Goal: Find specific page/section: Find specific page/section

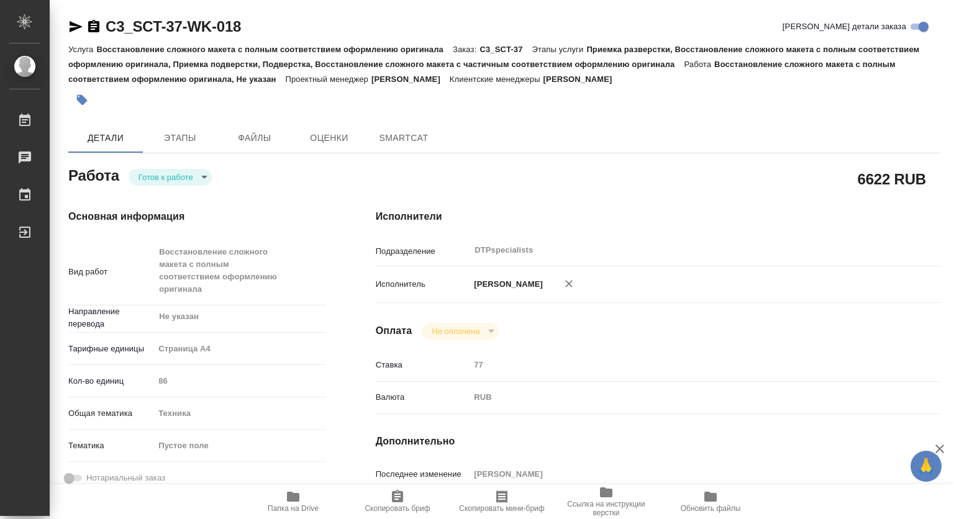
type textarea "x"
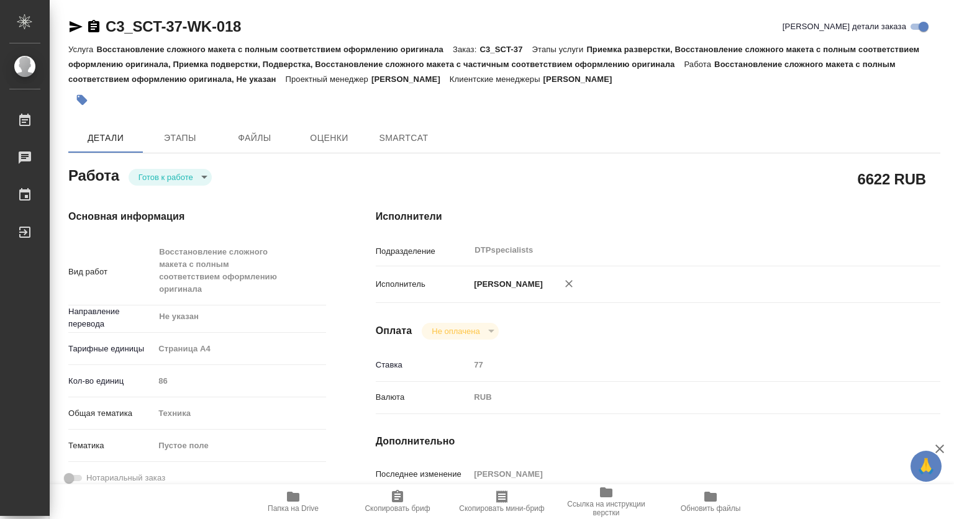
type textarea "x"
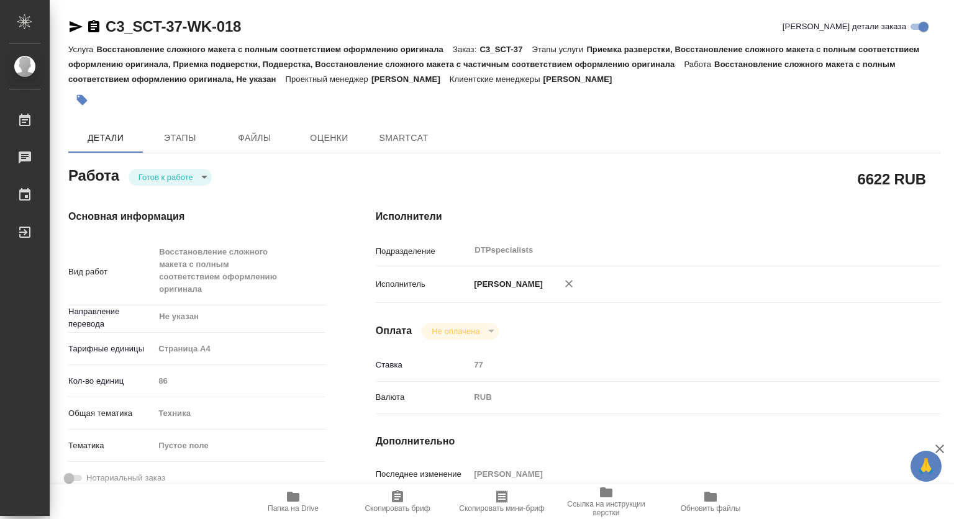
type textarea "x"
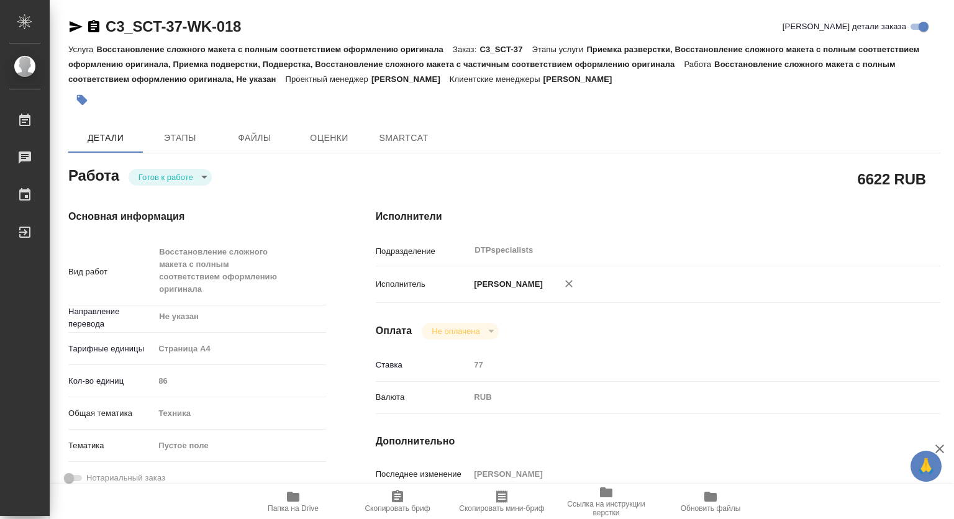
type textarea "x"
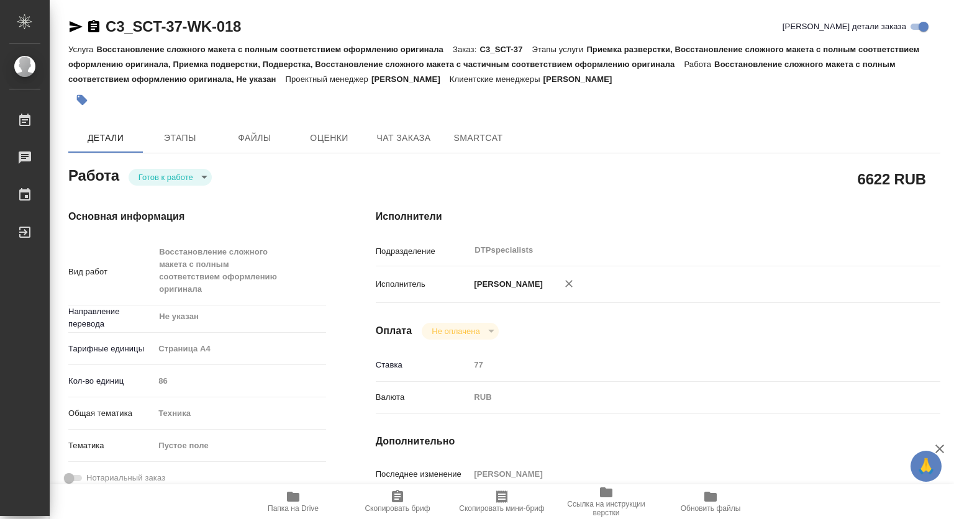
type textarea "x"
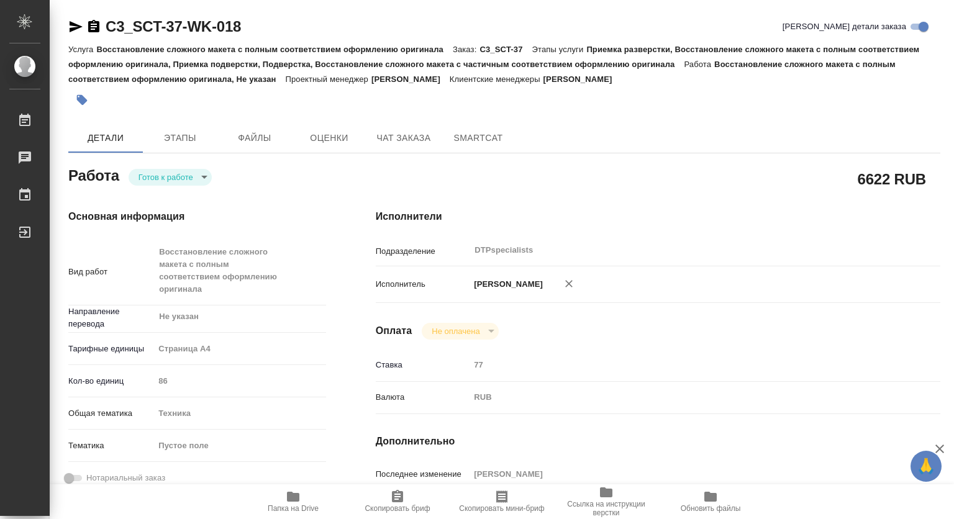
type textarea "x"
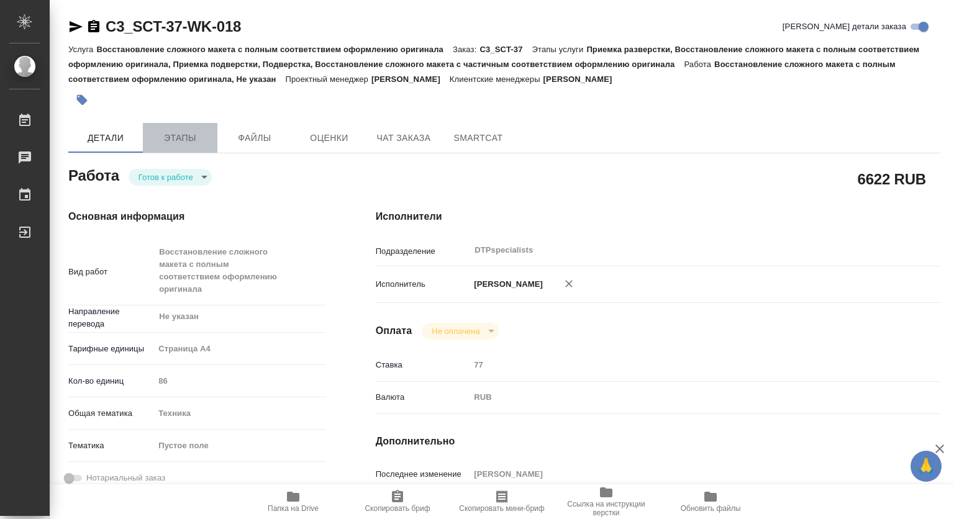
click at [186, 138] on span "Этапы" at bounding box center [180, 138] width 60 height 16
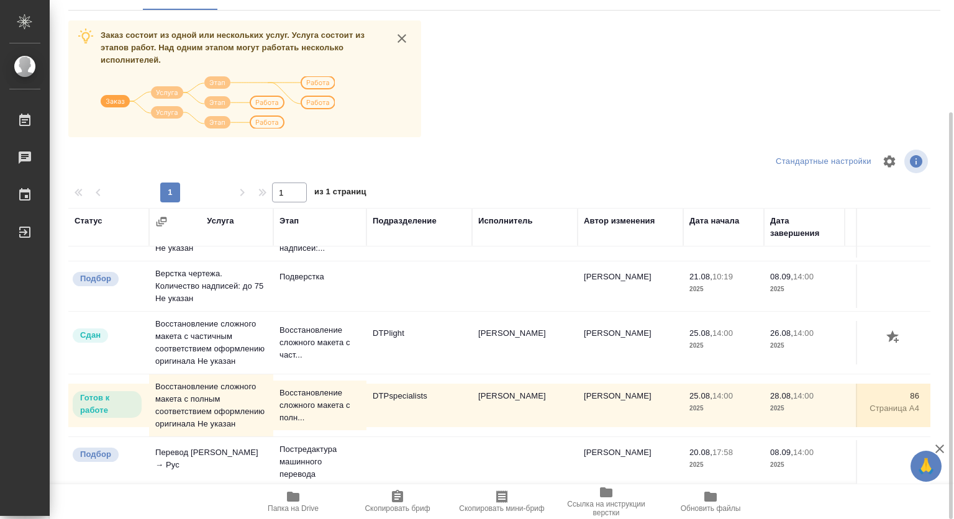
scroll to position [744, 0]
drag, startPoint x: 584, startPoint y: 477, endPoint x: 632, endPoint y: 472, distance: 48.7
click at [747, 477] on tr "Подбор Перевод [PERSON_NAME] → [PERSON_NAME] машинного перевода [PERSON_NAME] 2…" at bounding box center [626, 462] width 1117 height 50
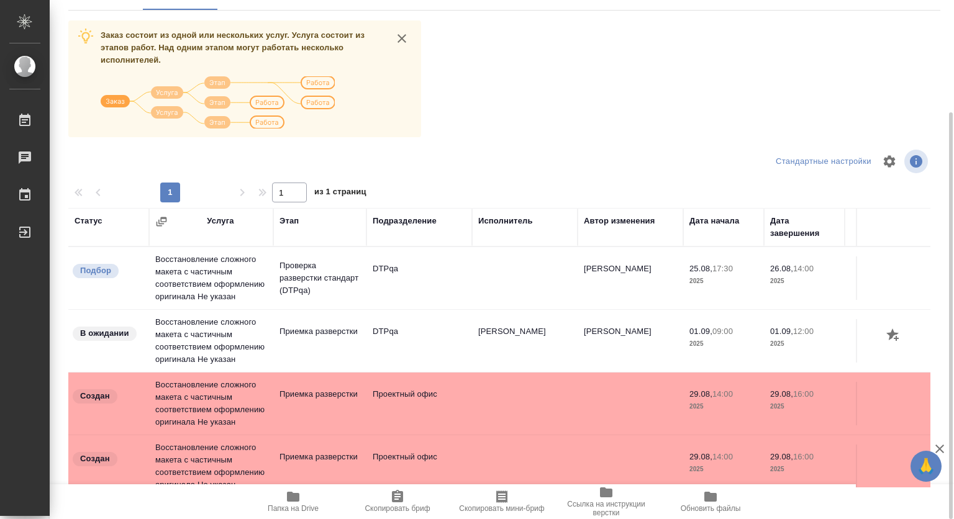
scroll to position [0, 0]
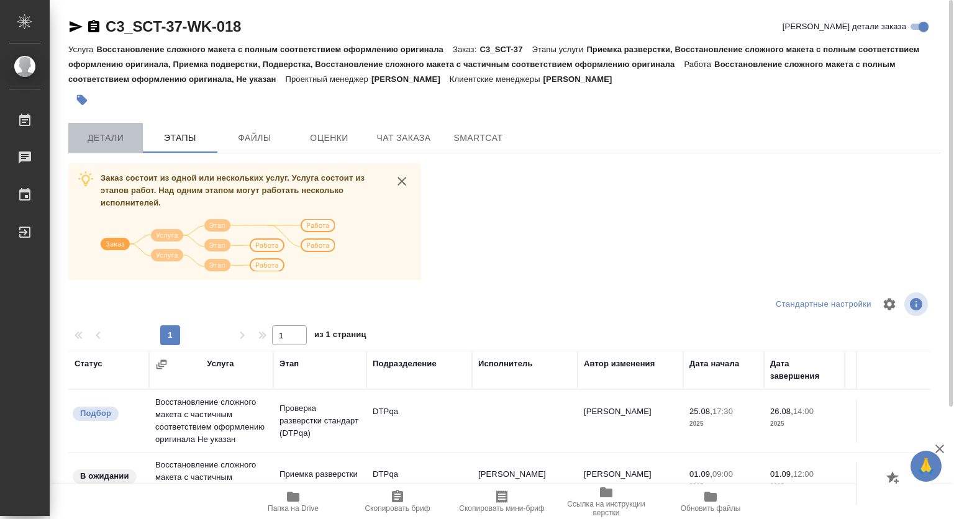
click at [104, 137] on span "Детали" at bounding box center [106, 138] width 60 height 16
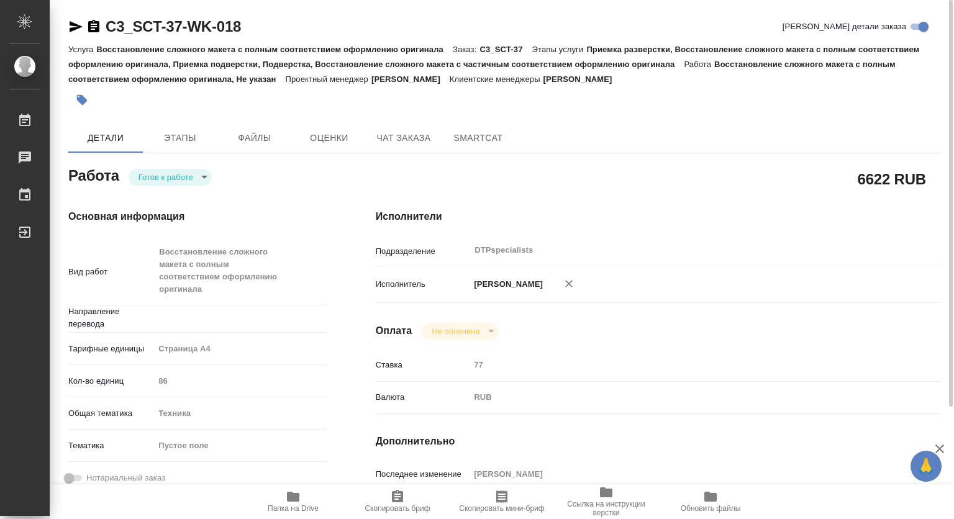
type textarea "x"
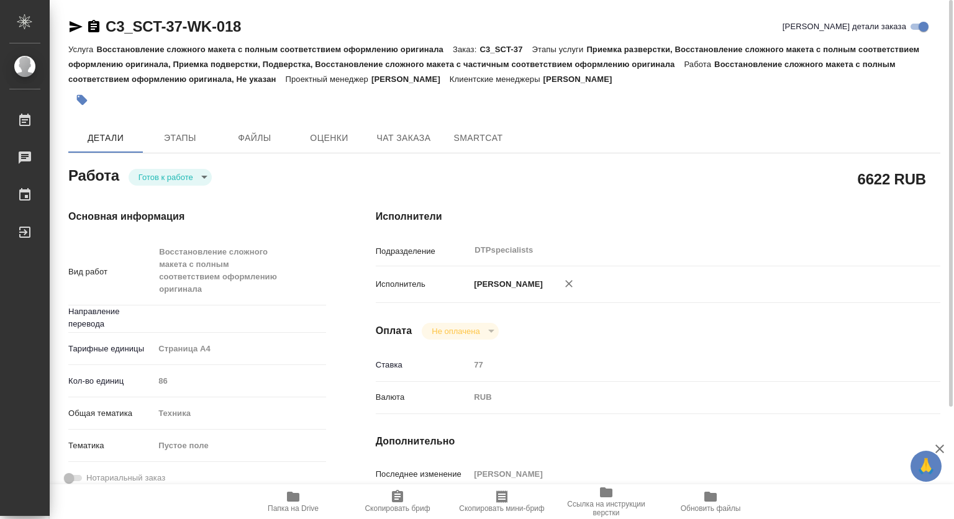
type textarea "x"
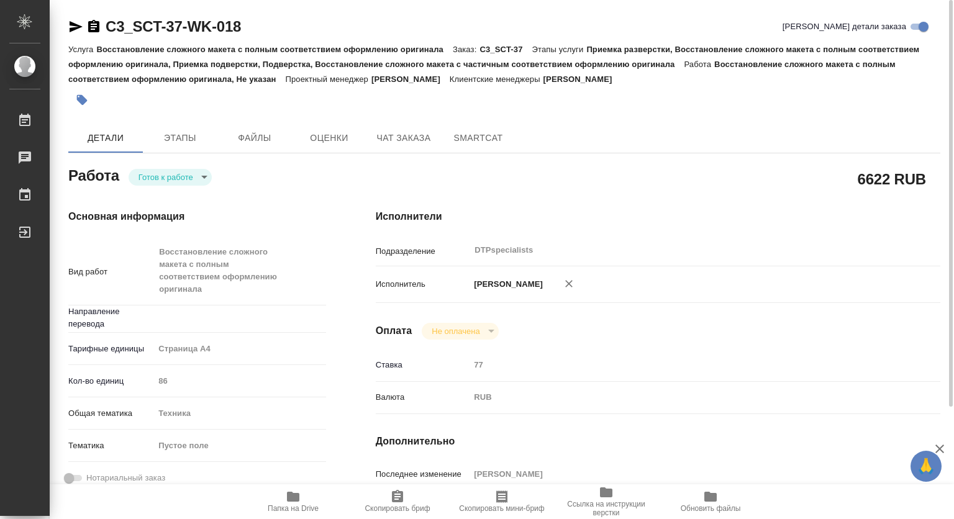
type textarea "x"
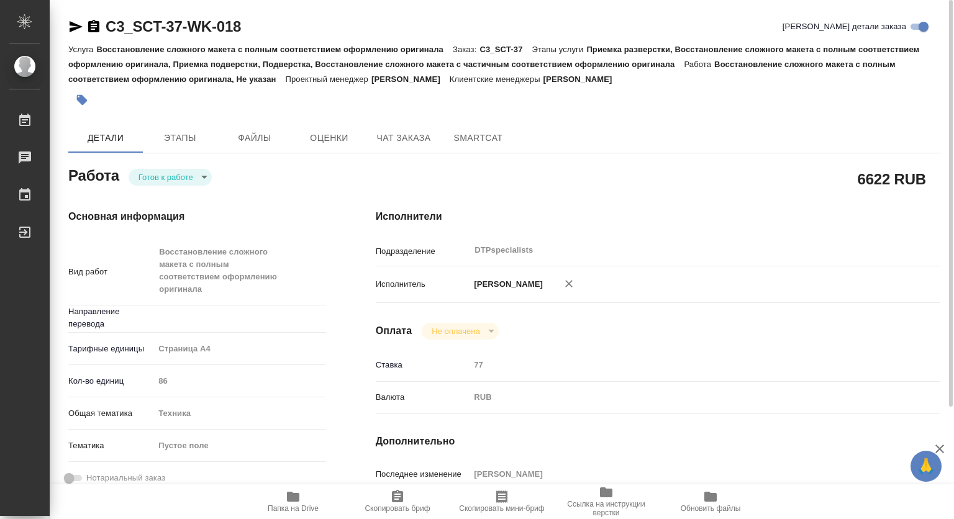
type textarea "x"
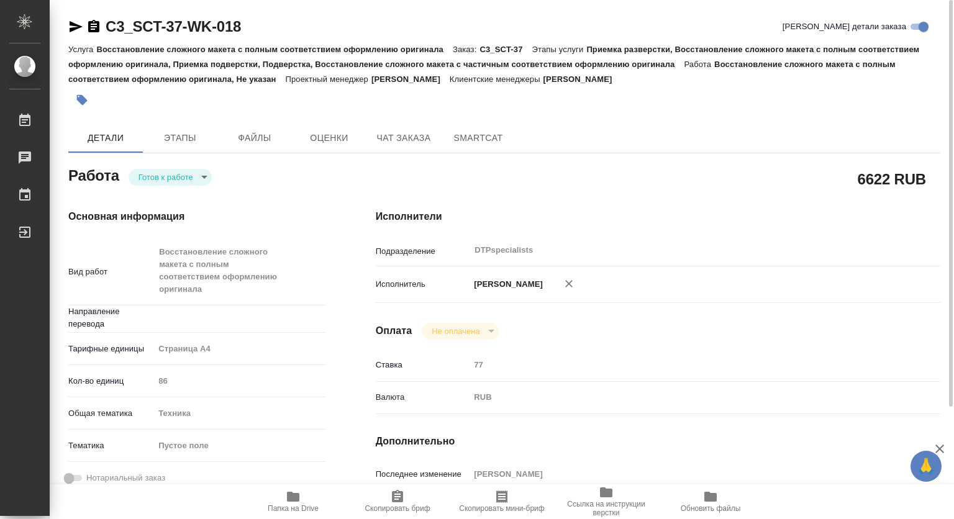
type textarea "x"
type input "Не указан"
type textarea "x"
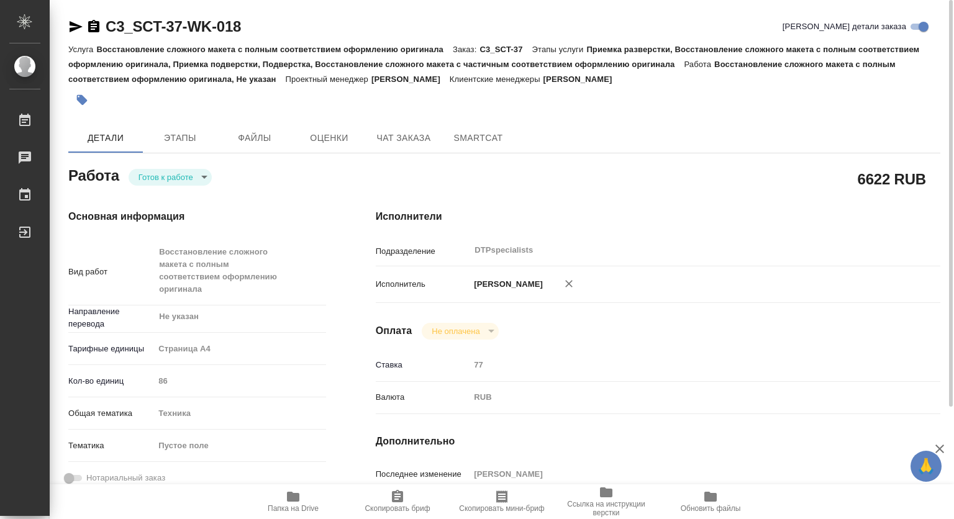
type textarea "x"
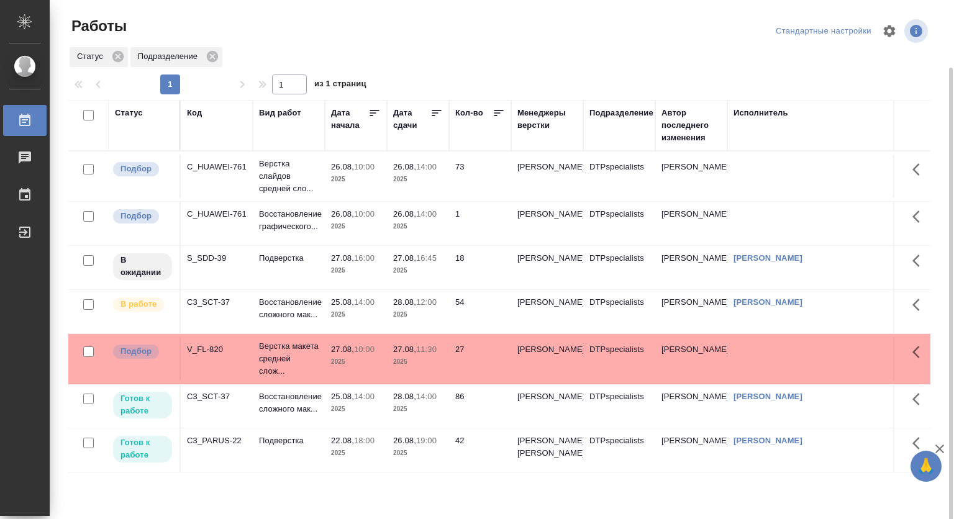
scroll to position [35, 0]
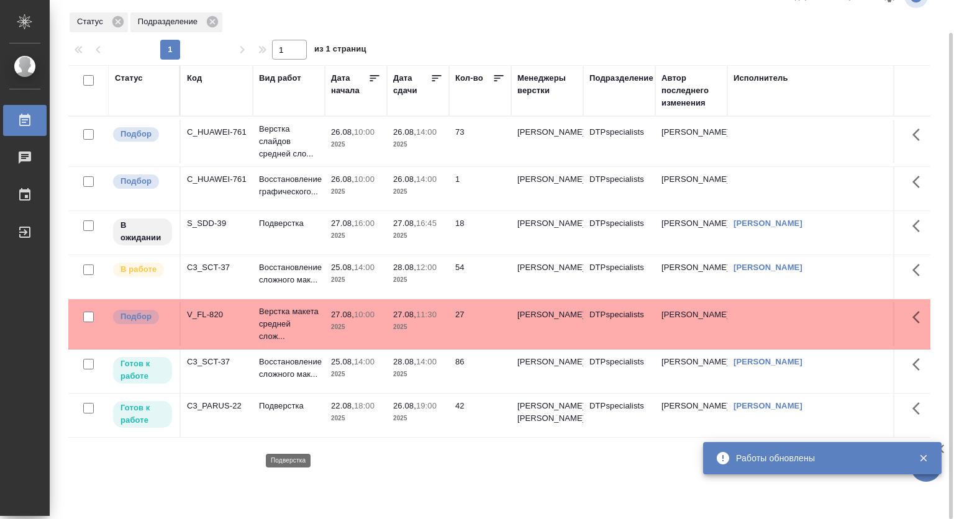
click at [290, 412] on p "Подверстка" at bounding box center [289, 406] width 60 height 12
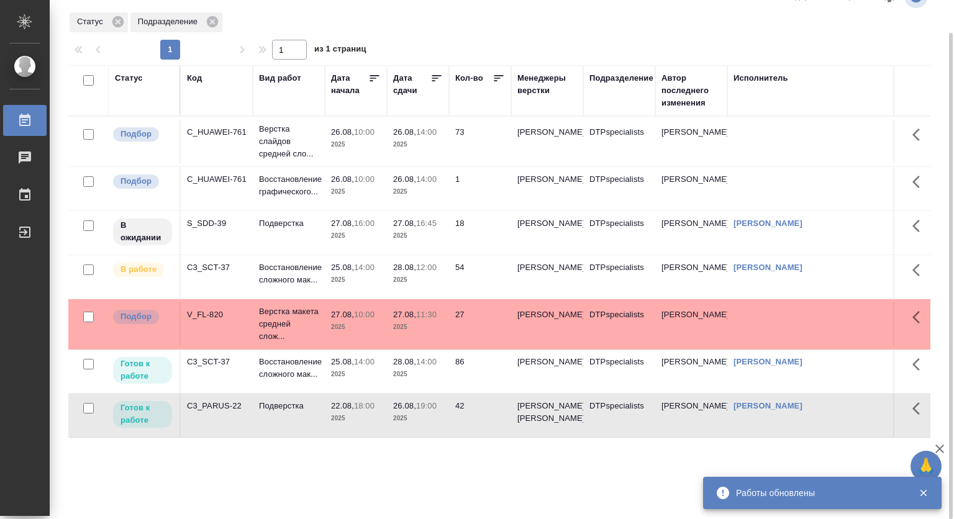
click at [291, 437] on td "Подверстка" at bounding box center [289, 415] width 72 height 43
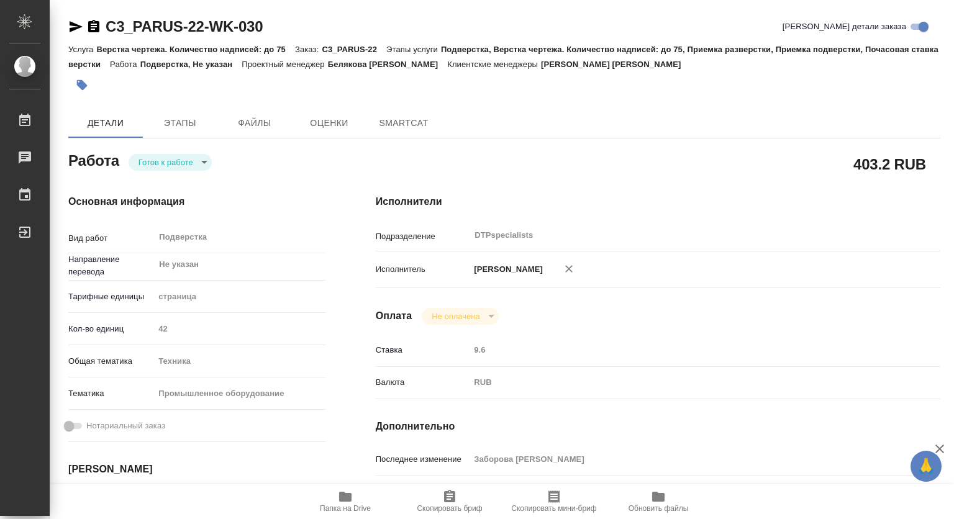
type textarea "x"
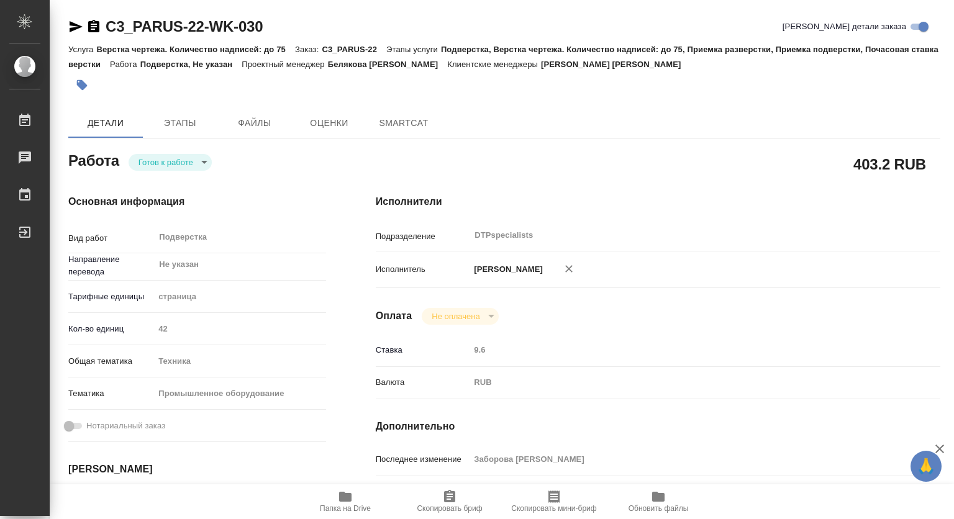
type textarea "x"
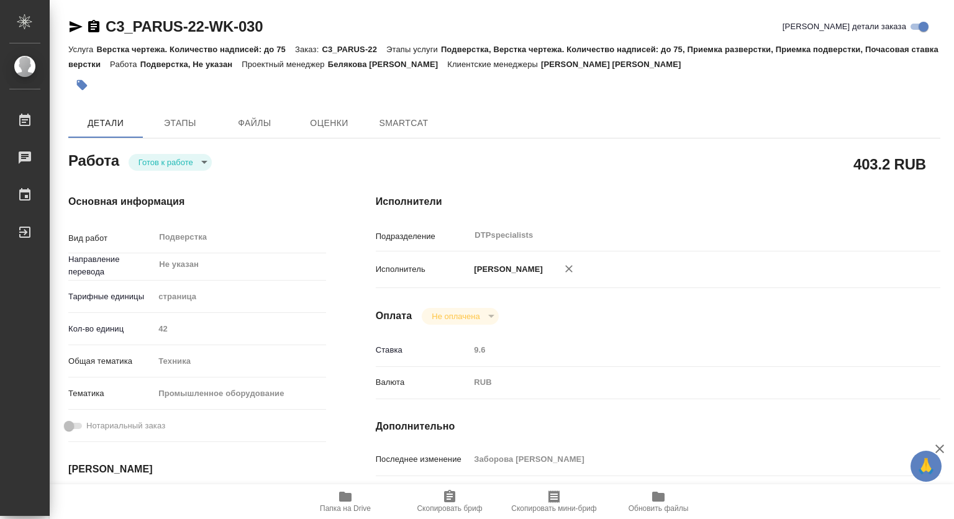
type textarea "x"
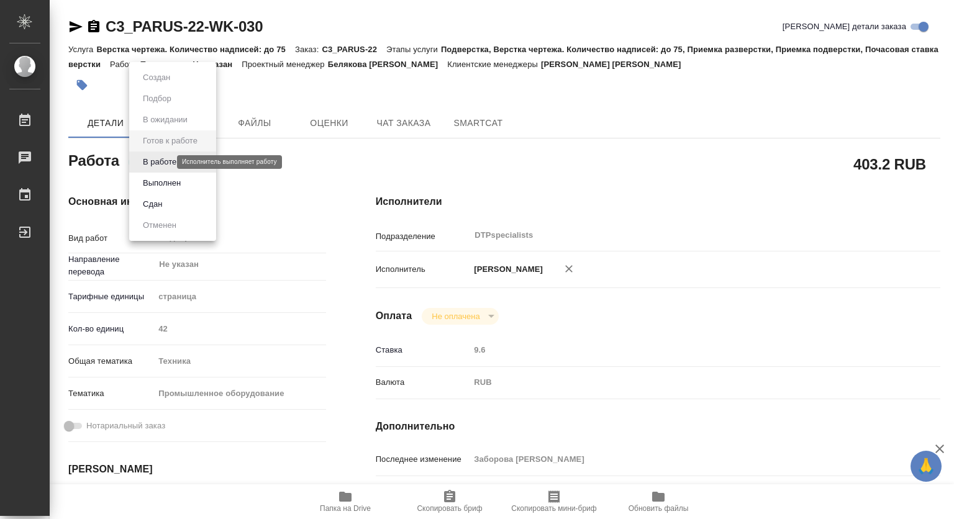
click at [165, 162] on body "🙏 .cls-1 fill:#fff; AWATERA Kovtun Svetlana Работы Чаты График Выйти C3_PARUS-2…" at bounding box center [477, 259] width 954 height 519
type textarea "x"
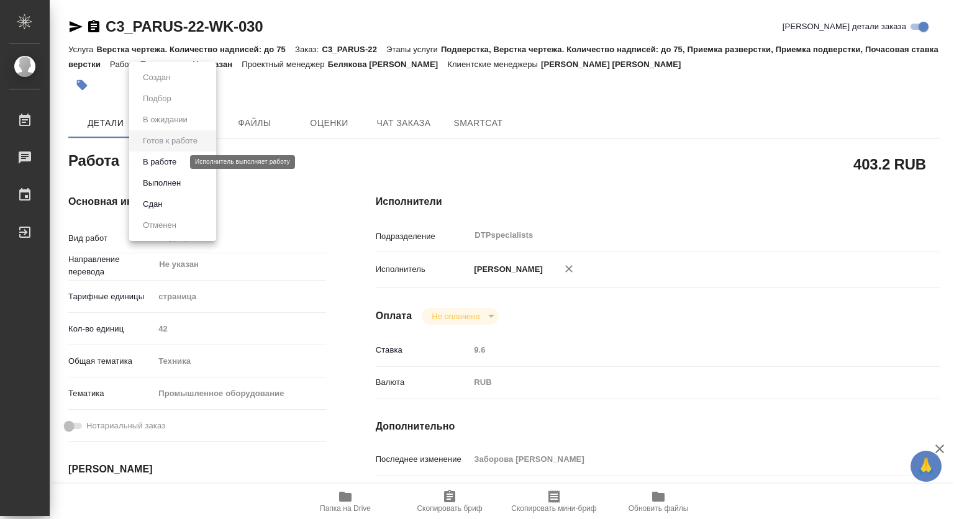
type textarea "x"
click at [156, 165] on button "В работе" at bounding box center [159, 162] width 41 height 14
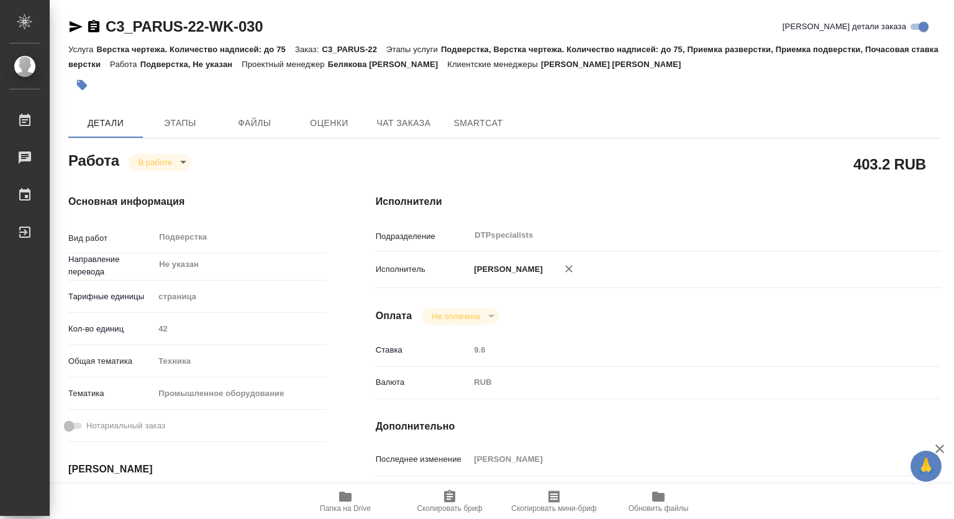
type textarea "x"
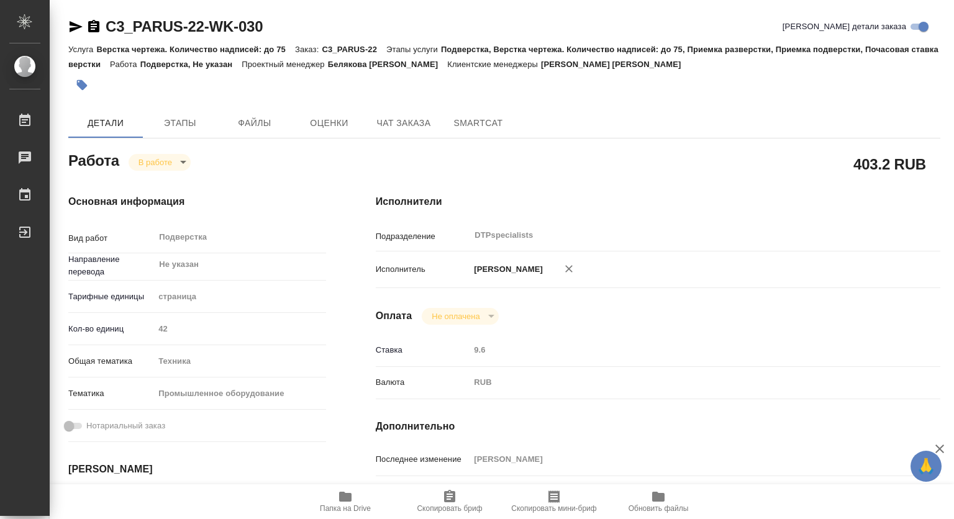
type textarea "x"
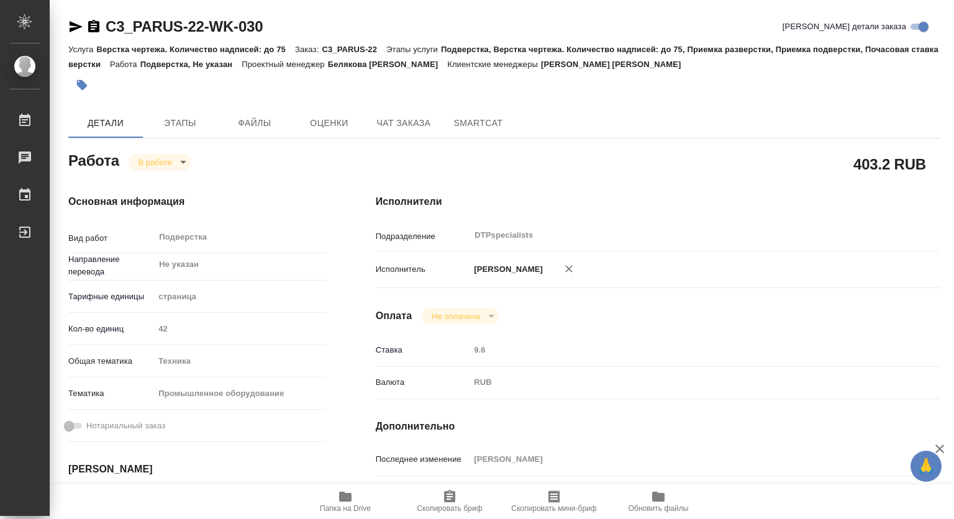
type textarea "x"
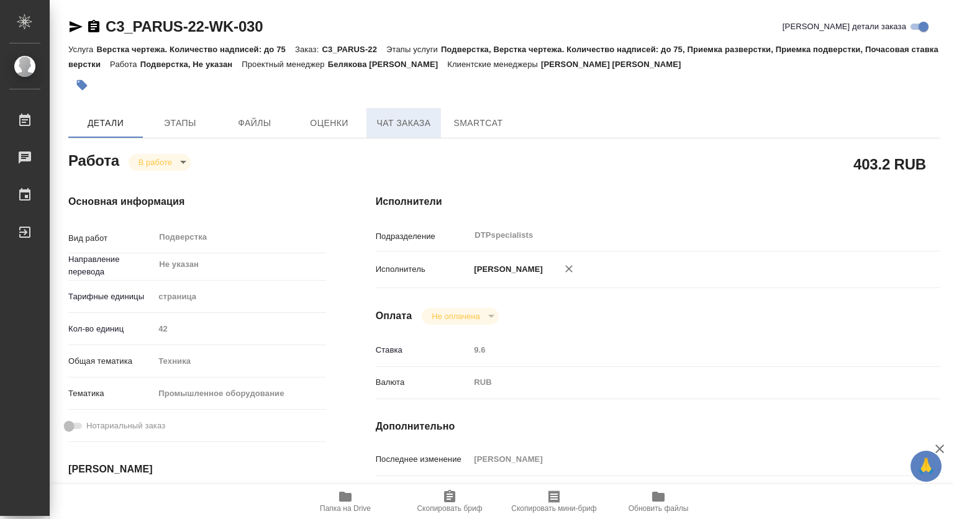
click at [408, 125] on span "Чат заказа" at bounding box center [404, 123] width 60 height 16
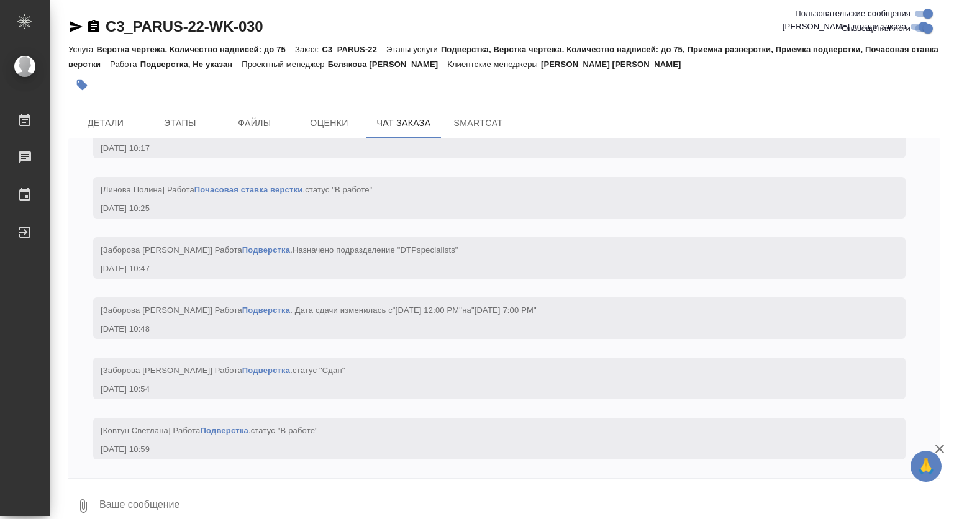
scroll to position [46014, 0]
click at [178, 120] on span "Этапы" at bounding box center [180, 123] width 60 height 16
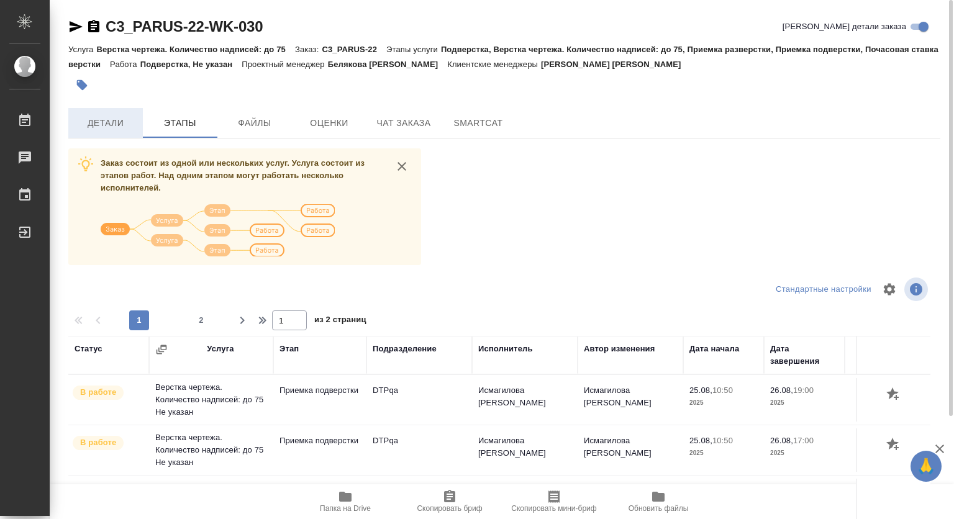
click at [99, 119] on span "Детали" at bounding box center [106, 123] width 60 height 16
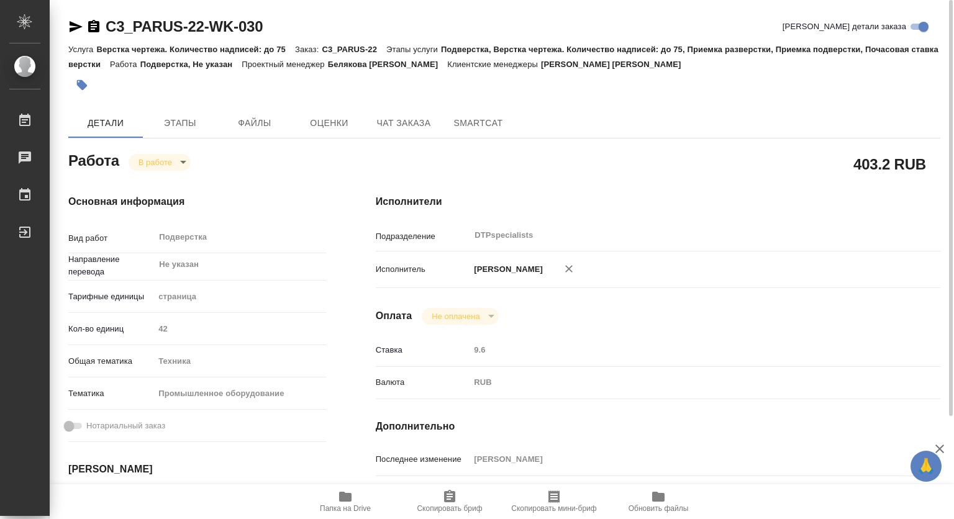
type textarea "x"
